Goal: Task Accomplishment & Management: Manage account settings

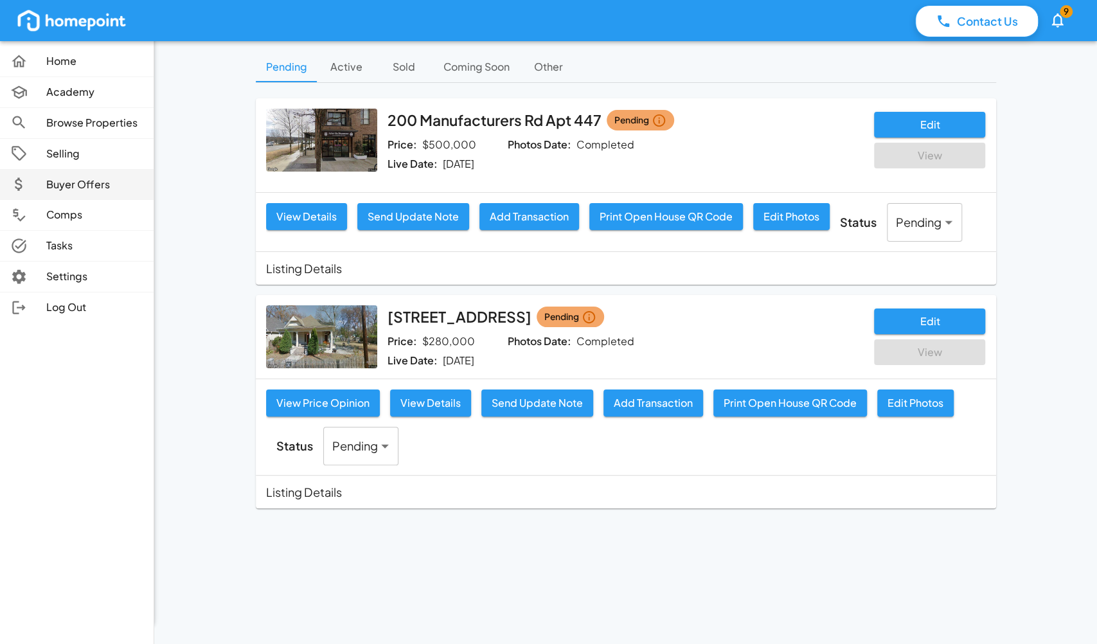
click at [78, 190] on p "Buyer Offers" at bounding box center [94, 184] width 97 height 15
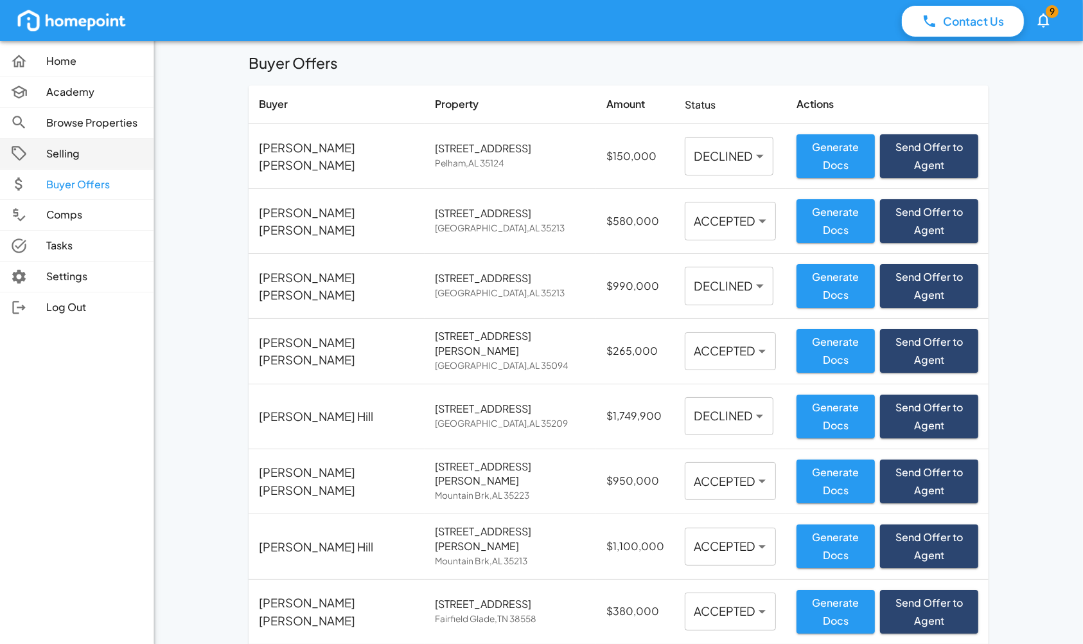
click at [82, 149] on p "Selling" at bounding box center [94, 153] width 97 height 15
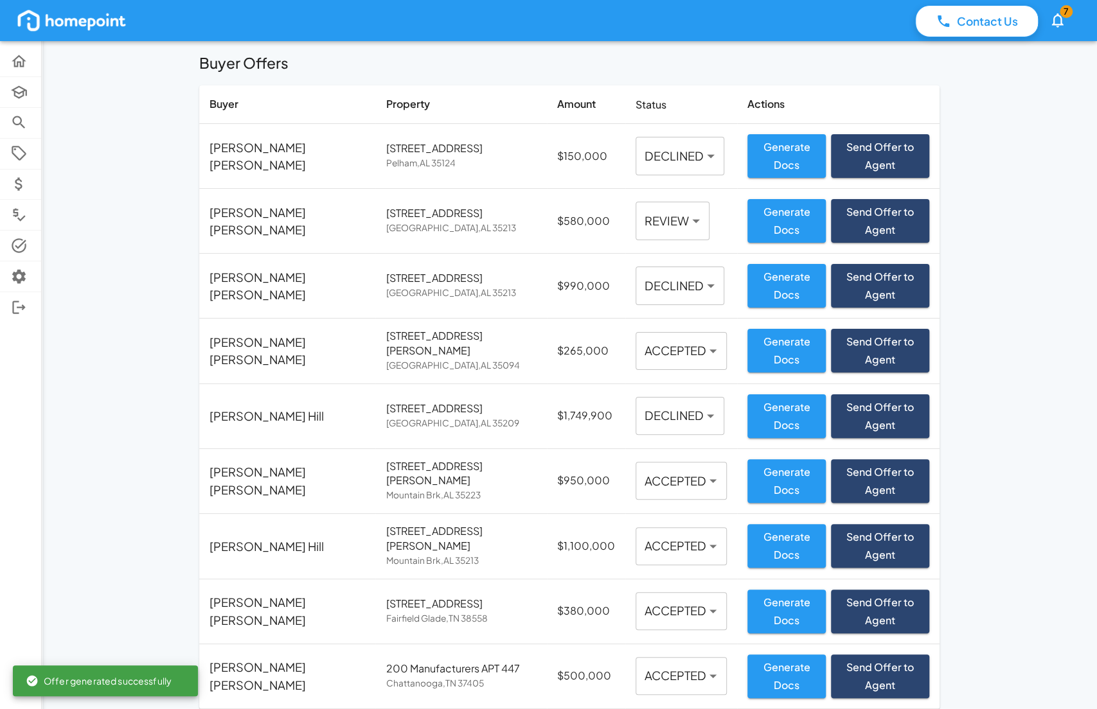
type input "********"
